Goal: Task Accomplishment & Management: Use online tool/utility

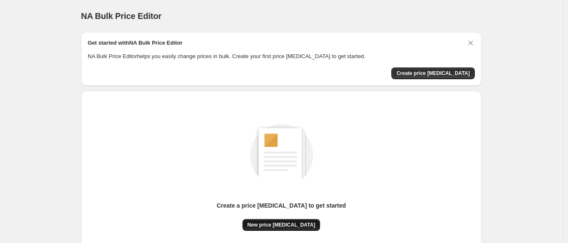
click at [274, 225] on span "New price change job" at bounding box center [282, 225] width 68 height 7
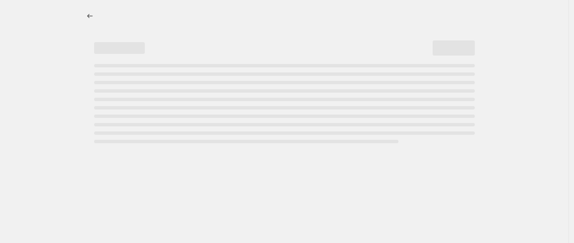
select select "percentage"
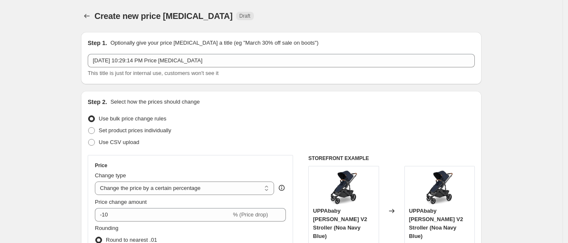
scroll to position [158, 0]
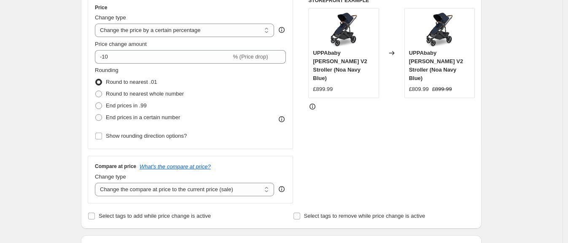
click at [356, 58] on span "UPPAbaby Cruz V2 Stroller (Noa Navy Blue)" at bounding box center [340, 66] width 54 height 32
copy span "UPPAbaby Cruz V2 Stroller (Noa Navy Blue)"
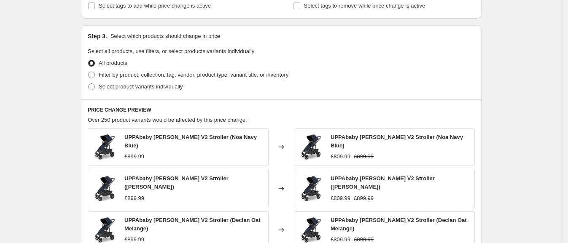
scroll to position [527, 0]
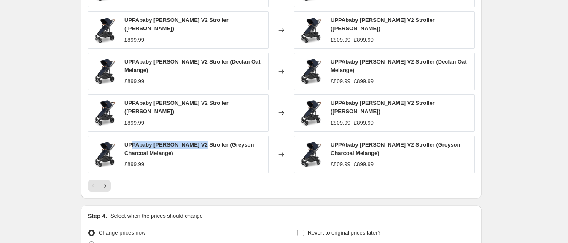
drag, startPoint x: 196, startPoint y: 135, endPoint x: 133, endPoint y: 136, distance: 62.8
click at [133, 142] on span "UPPAbaby Cruz V2 Stroller (Greyson Charcoal Melange)" at bounding box center [189, 149] width 130 height 15
drag, startPoint x: 129, startPoint y: 132, endPoint x: 191, endPoint y: 138, distance: 62.7
click at [191, 141] on div "UPPAbaby Cruz V2 Stroller (Greyson Charcoal Melange)" at bounding box center [194, 149] width 140 height 17
click at [109, 182] on icon "Next" at bounding box center [105, 186] width 8 height 8
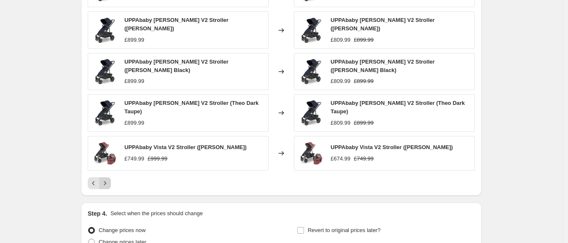
click at [109, 179] on icon "Next" at bounding box center [105, 183] width 8 height 8
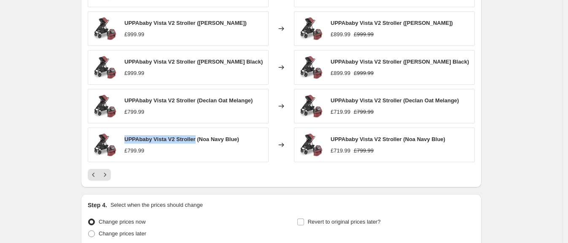
drag, startPoint x: 197, startPoint y: 139, endPoint x: 128, endPoint y: 140, distance: 68.3
click at [128, 140] on span "UPPAbaby Vista V2 Stroller (Noa Navy Blue)" at bounding box center [181, 139] width 115 height 6
copy span "UPPAbaby Vista V2 Stroller"
click at [111, 173] on button "Next" at bounding box center [105, 175] width 12 height 12
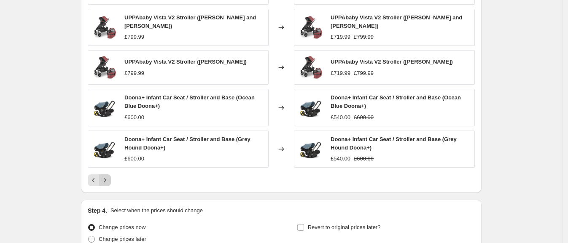
click at [109, 181] on icon "Next" at bounding box center [105, 180] width 8 height 8
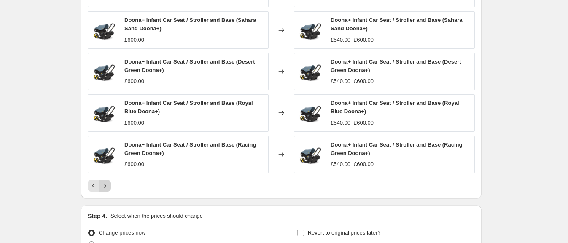
click at [109, 182] on icon "Next" at bounding box center [105, 186] width 8 height 8
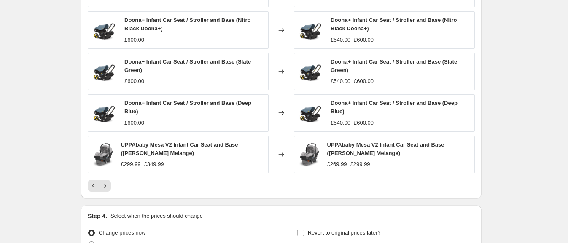
click at [111, 179] on div "Doona+ Infant Car Seat / Stroller and Base (Flame Red Doona+) £550.00 Changed t…" at bounding box center [281, 81] width 387 height 222
click at [109, 183] on icon "Next" at bounding box center [105, 186] width 8 height 8
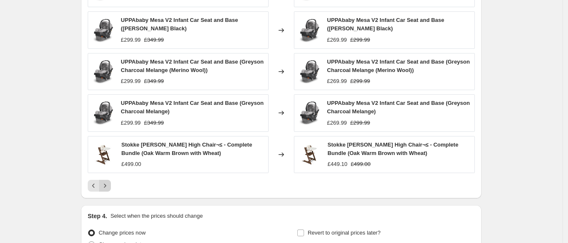
click at [109, 183] on icon "Next" at bounding box center [105, 186] width 8 height 8
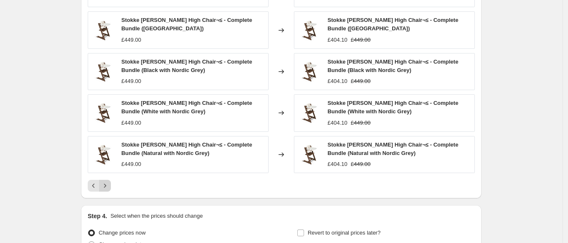
click at [109, 183] on icon "Next" at bounding box center [105, 186] width 8 height 8
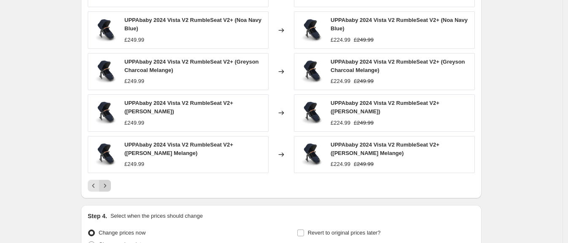
click at [109, 183] on icon "Next" at bounding box center [105, 186] width 8 height 8
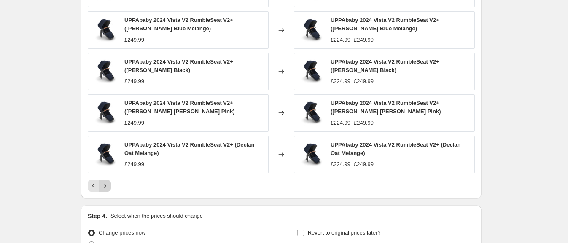
click at [109, 183] on icon "Next" at bounding box center [105, 186] width 8 height 8
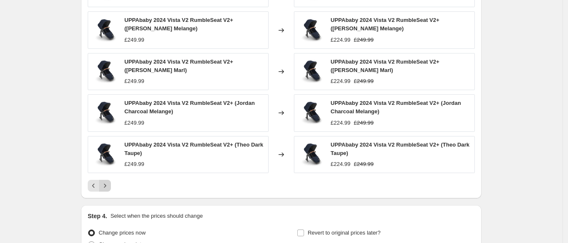
click at [109, 183] on icon "Next" at bounding box center [105, 186] width 8 height 8
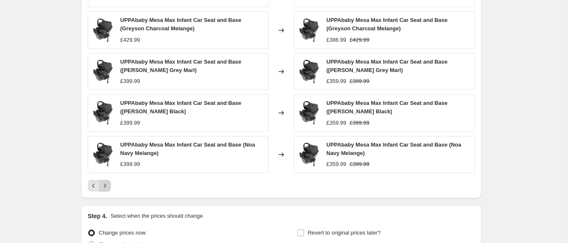
click at [109, 183] on icon "Next" at bounding box center [105, 186] width 8 height 8
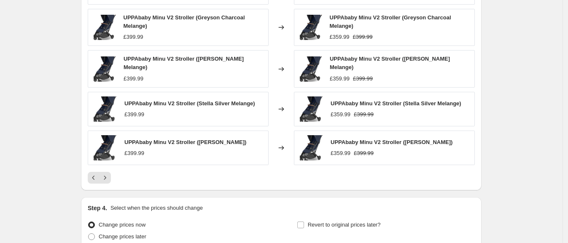
click at [109, 182] on div "PRICE CHANGE PREVIEW Over 250 product variants would be affected by this price …" at bounding box center [281, 66] width 401 height 250
click at [109, 177] on icon "Next" at bounding box center [105, 178] width 8 height 8
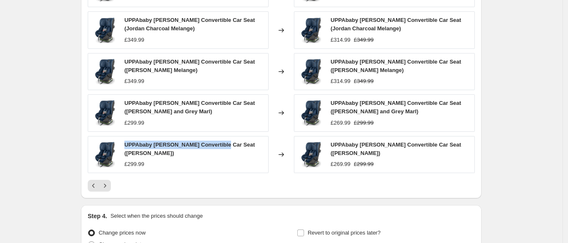
drag, startPoint x: 222, startPoint y: 143, endPoint x: 126, endPoint y: 143, distance: 96.2
click at [126, 143] on div "UPPAbaby Knox Convertible Car Seat (Jake Black Melange) £299.99" at bounding box center [178, 154] width 181 height 37
copy span "UPPAbaby Knox Convertible Car Seat"
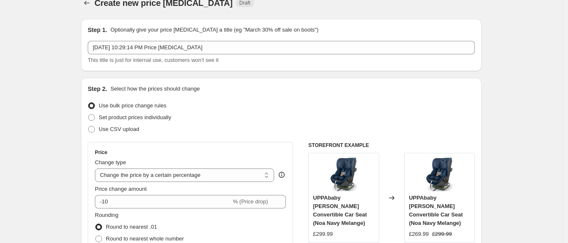
scroll to position [105, 0]
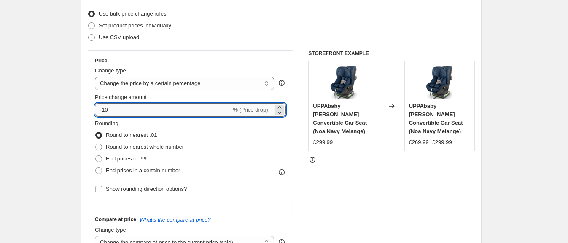
drag, startPoint x: 105, startPoint y: 108, endPoint x: 127, endPoint y: 111, distance: 22.3
click at [127, 111] on input "-10" at bounding box center [163, 109] width 136 height 13
click at [108, 108] on input "-25" at bounding box center [163, 109] width 136 height 13
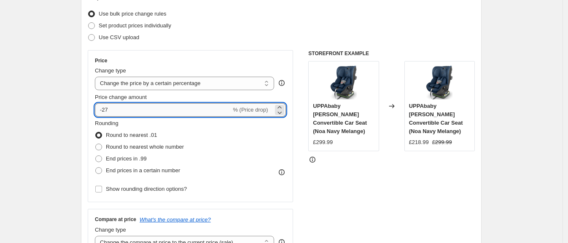
click at [112, 112] on input "-27" at bounding box center [163, 109] width 136 height 13
click at [106, 108] on input "-29" at bounding box center [163, 109] width 136 height 13
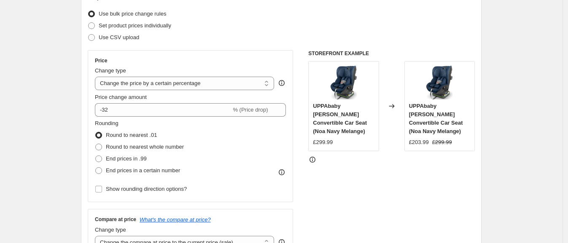
drag, startPoint x: 367, startPoint y: 116, endPoint x: 315, endPoint y: 105, distance: 53.3
click at [315, 105] on div "UPPAbaby Knox Convertible Car Seat (Noa Navy Melange) £299.99" at bounding box center [343, 106] width 70 height 90
copy span "UPPAbaby Knox Convertible Car Seat"
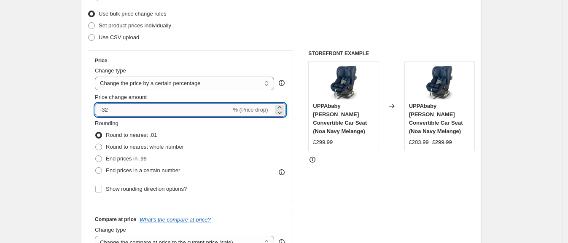
drag, startPoint x: 106, startPoint y: 108, endPoint x: 115, endPoint y: 108, distance: 8.4
click at [115, 108] on input "-32" at bounding box center [163, 109] width 136 height 13
type input "-3"
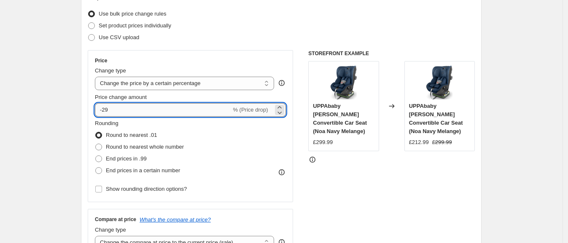
click at [108, 108] on input "-29" at bounding box center [163, 109] width 136 height 13
drag, startPoint x: 118, startPoint y: 111, endPoint x: 106, endPoint y: 111, distance: 11.8
click at [106, 111] on input "-25" at bounding box center [163, 109] width 136 height 13
type input "-24"
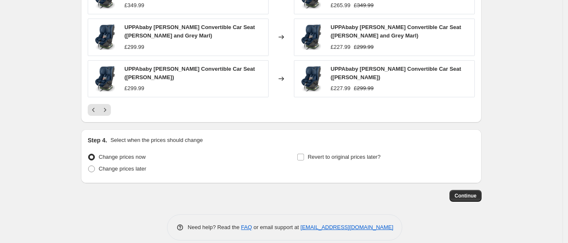
scroll to position [612, 0]
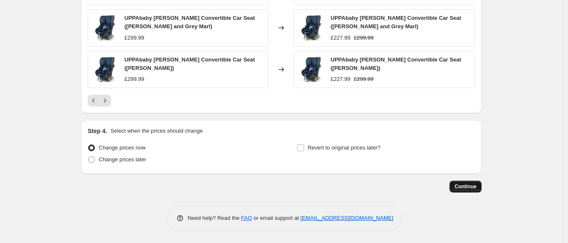
click at [459, 189] on span "Continue" at bounding box center [466, 186] width 22 height 7
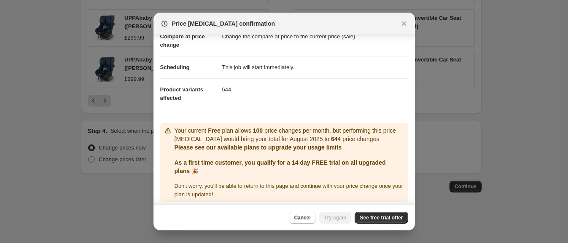
scroll to position [50, 0]
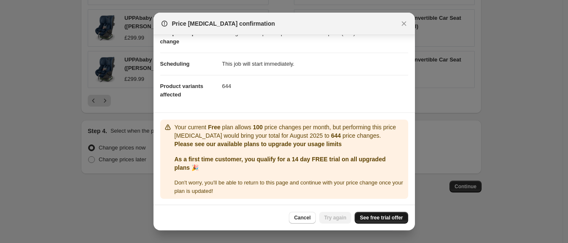
click at [377, 218] on span "See free trial offer" at bounding box center [381, 218] width 43 height 7
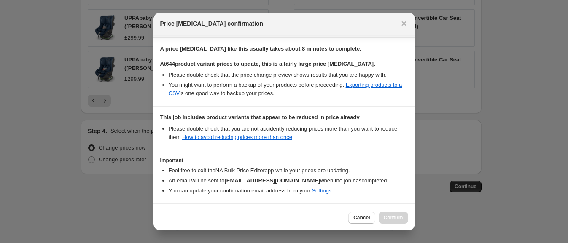
scroll to position [157, 0]
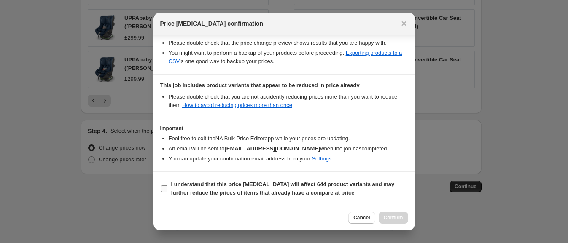
click at [193, 185] on b "I understand that this price change job will affect 644 product variants and ma…" at bounding box center [283, 188] width 224 height 15
click at [167, 186] on input "I understand that this price change job will affect 644 product variants and ma…" at bounding box center [164, 189] width 7 height 7
checkbox input "true"
click at [399, 216] on span "Confirm" at bounding box center [393, 218] width 19 height 7
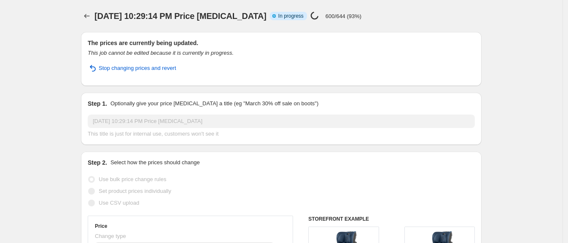
select select "percentage"
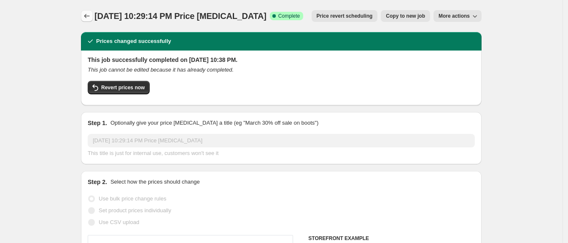
click at [90, 15] on icon "Price change jobs" at bounding box center [87, 16] width 8 height 8
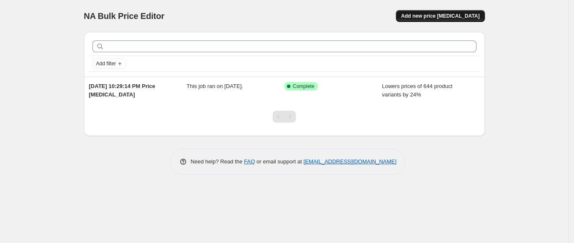
click at [455, 13] on span "Add new price change job" at bounding box center [440, 16] width 78 height 7
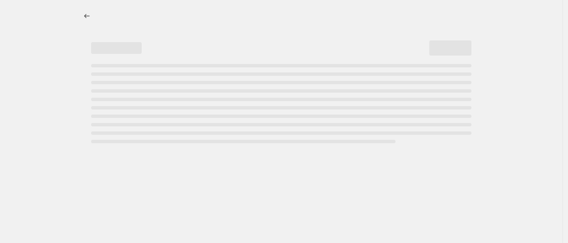
select select "percentage"
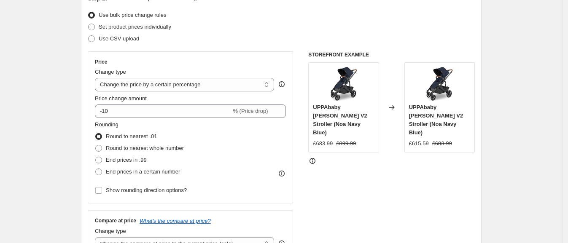
scroll to position [158, 0]
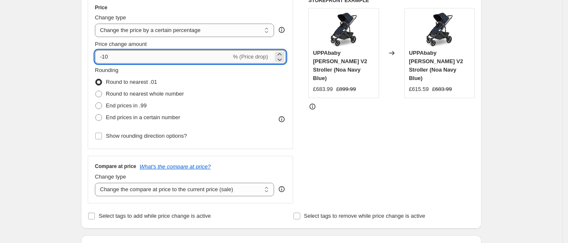
drag, startPoint x: 105, startPoint y: 52, endPoint x: 143, endPoint y: 56, distance: 38.1
click at [143, 56] on input "-10" at bounding box center [163, 56] width 136 height 13
type input "-20"
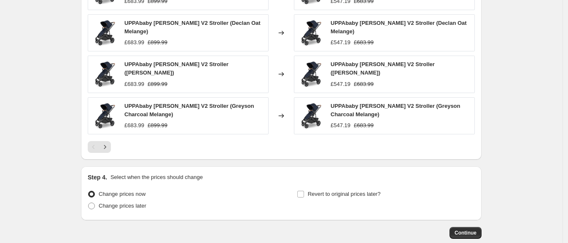
scroll to position [601, 0]
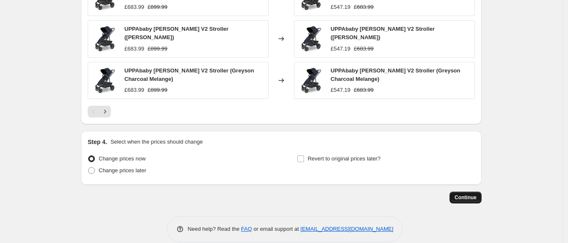
click at [474, 192] on button "Continue" at bounding box center [466, 198] width 32 height 12
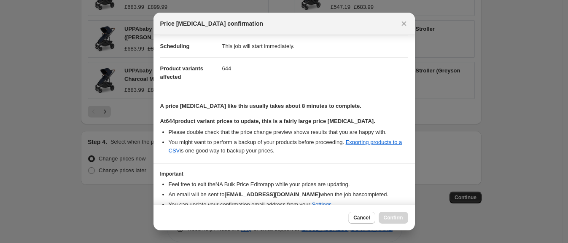
scroll to position [105, 0]
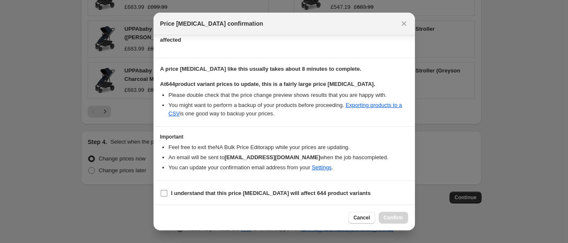
click at [265, 188] on label "I understand that this price change job will affect 644 product variants" at bounding box center [265, 194] width 210 height 12
click at [167, 190] on input "I understand that this price change job will affect 644 product variants" at bounding box center [164, 193] width 7 height 7
checkbox input "true"
click at [391, 214] on button "Confirm" at bounding box center [394, 218] width 30 height 12
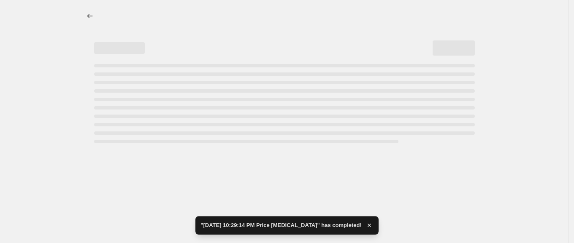
select select "percentage"
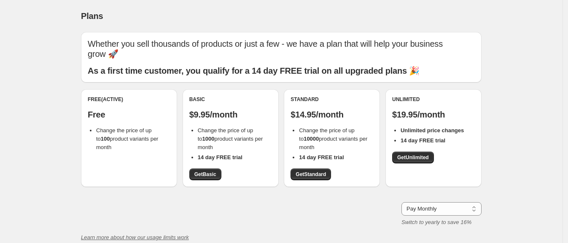
click at [550, 133] on div "Plans. This page is ready Plans Whether you sell thousands of products or just …" at bounding box center [281, 163] width 563 height 326
click at [409, 156] on span "Get Unlimited" at bounding box center [413, 157] width 32 height 7
